Goal: Use online tool/utility: Utilize a website feature to perform a specific function

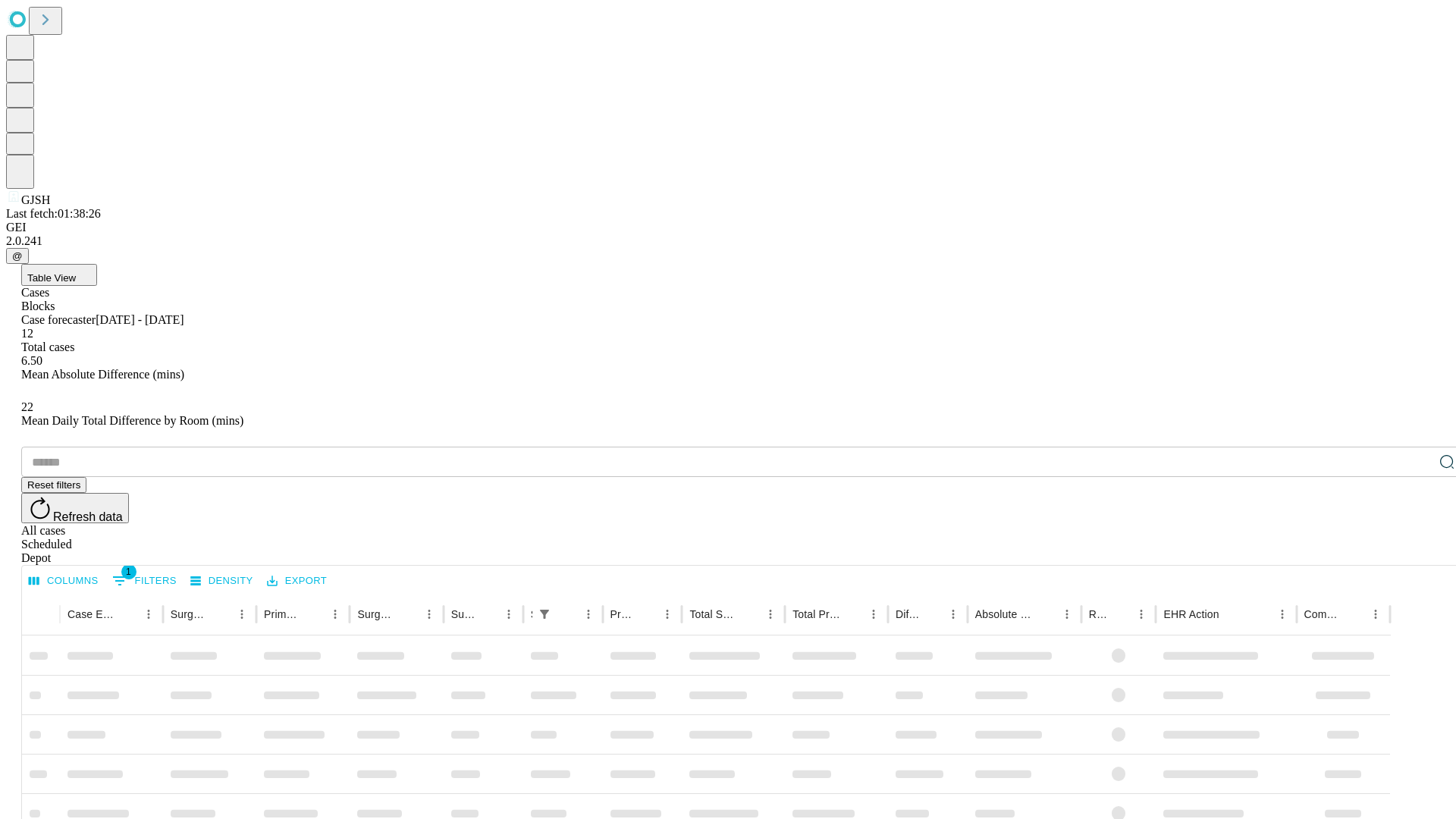
click at [75, 272] on span "Table View" at bounding box center [51, 277] width 49 height 11
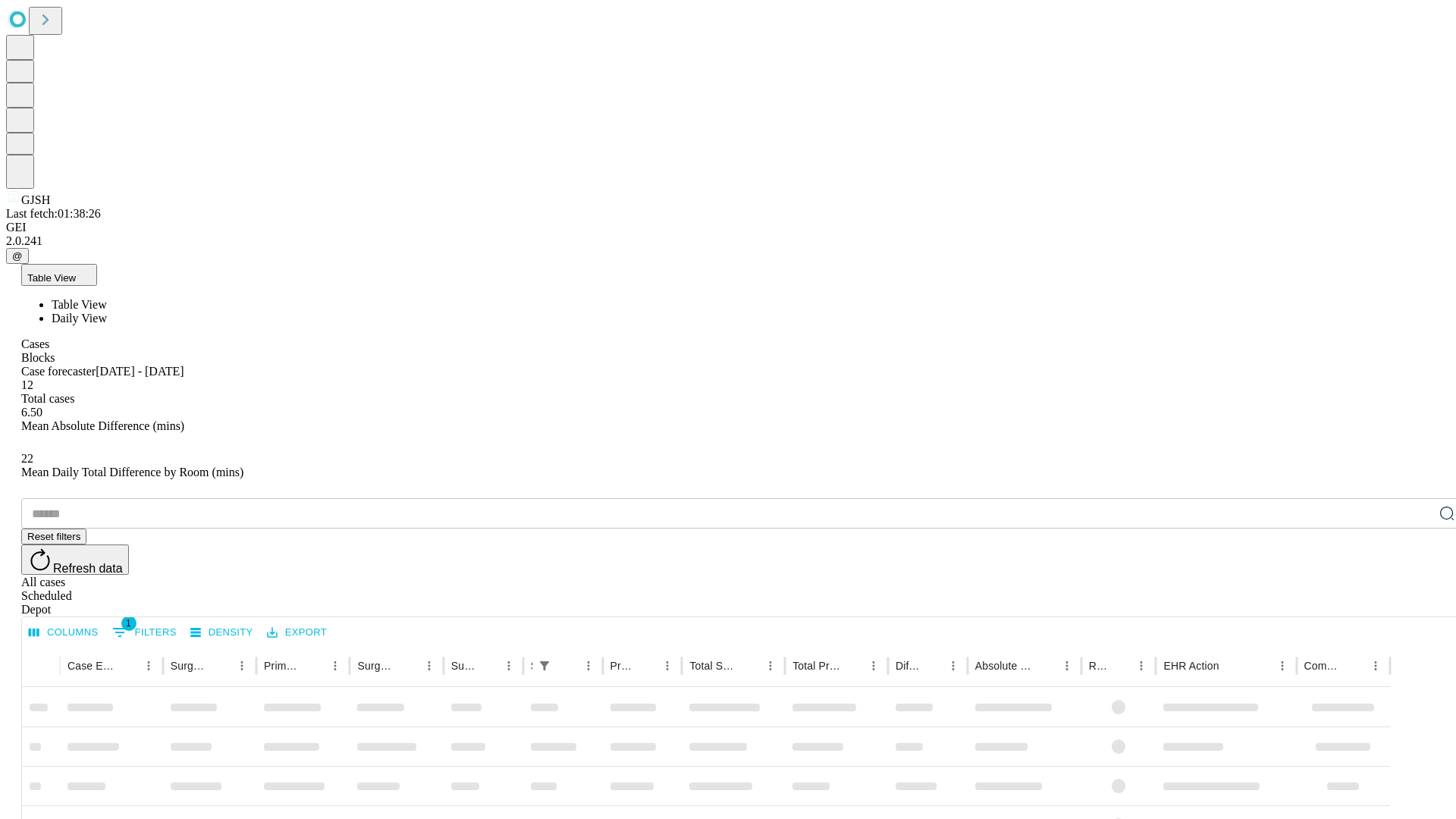
click at [107, 312] on span "Daily View" at bounding box center [79, 318] width 56 height 13
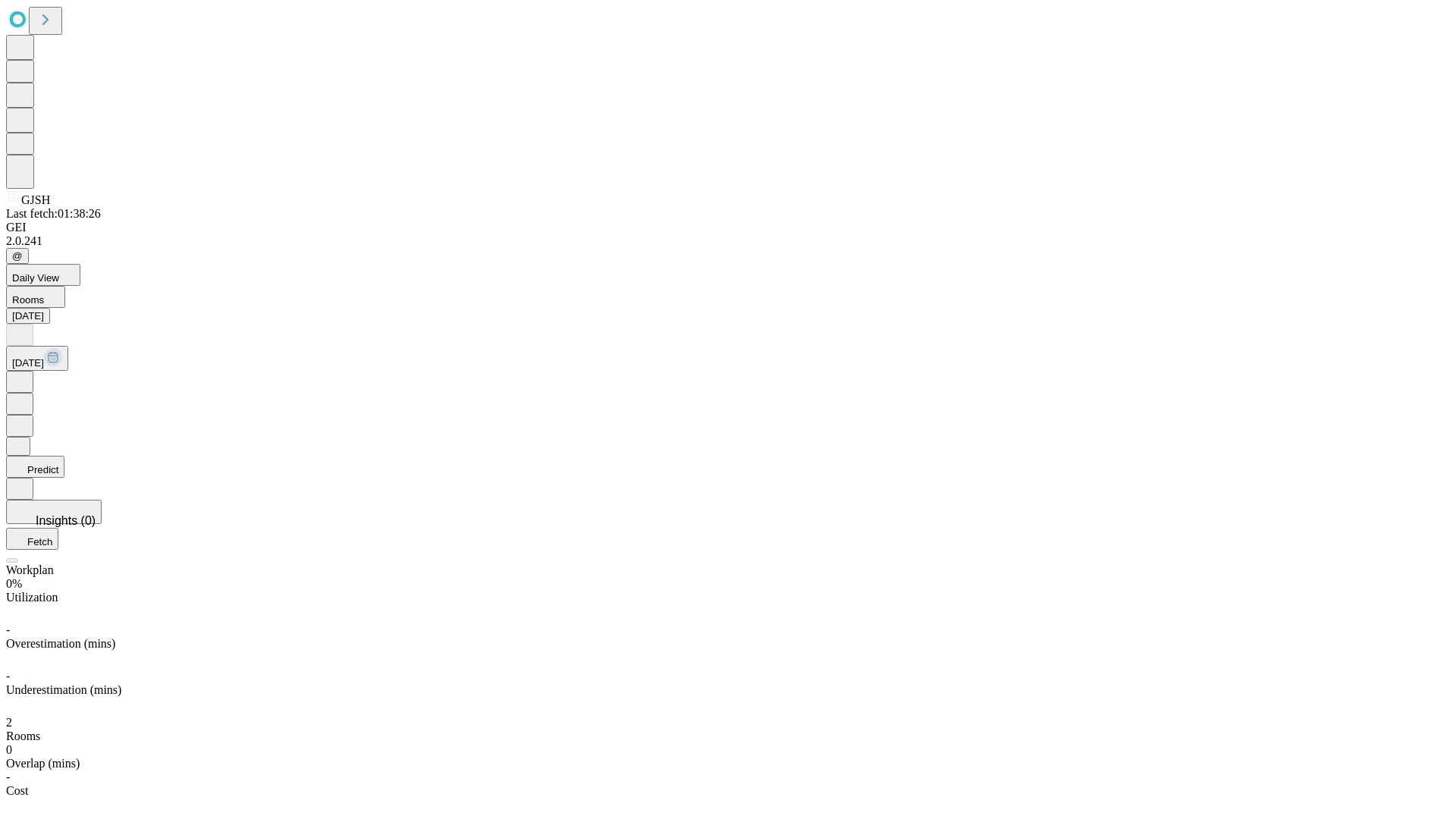
click at [65, 456] on button "Predict" at bounding box center [35, 467] width 59 height 22
